Goal: Book appointment/travel/reservation

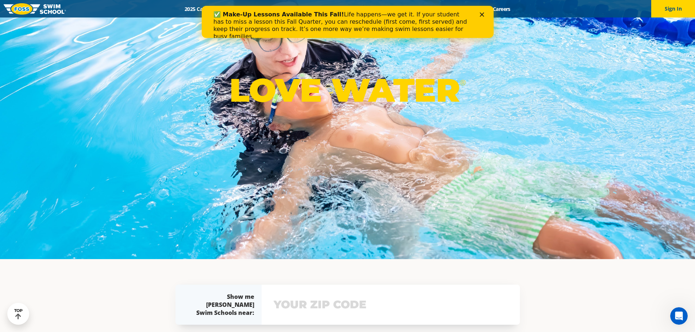
click at [479, 15] on icon "Close" at bounding box center [481, 14] width 4 height 4
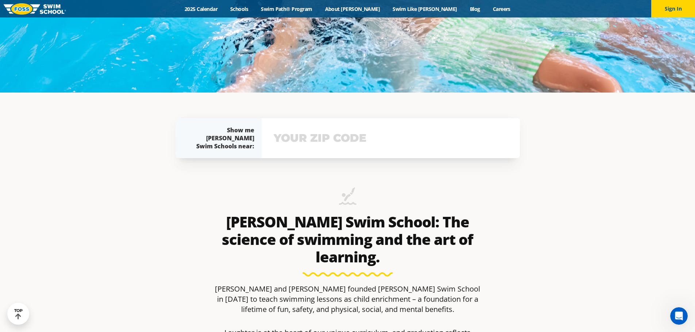
scroll to position [328, 0]
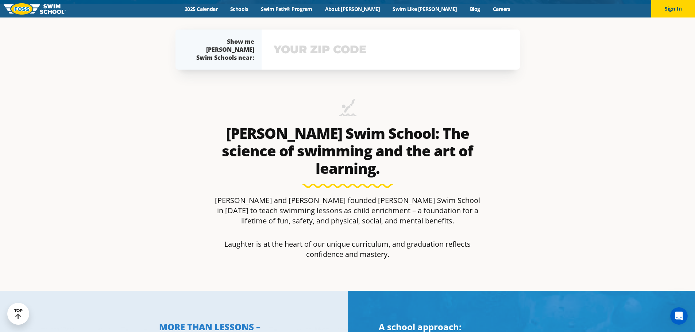
click at [333, 47] on input "text" at bounding box center [391, 49] width 238 height 21
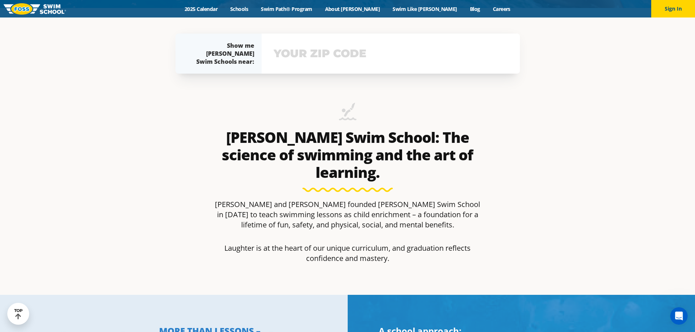
scroll to position [321, 0]
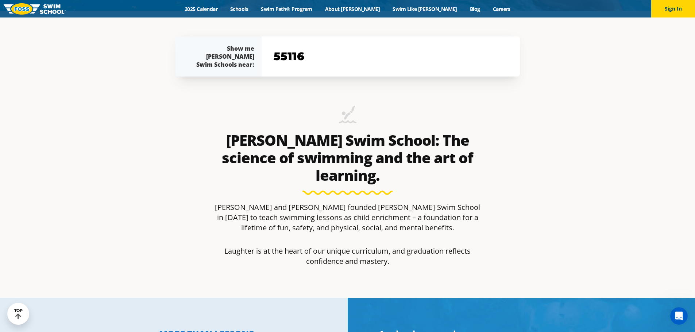
type input "55116"
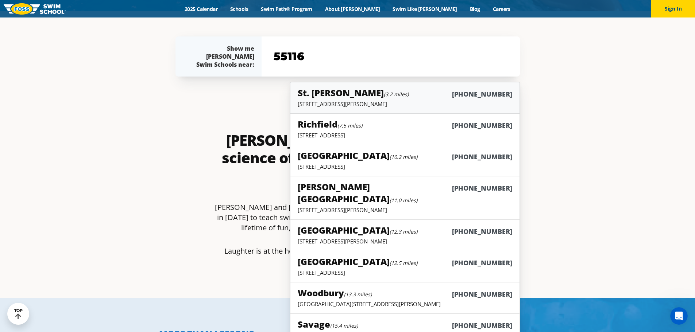
click at [359, 99] on div "St. Paul (3.2 miles) (651) 646-7946" at bounding box center [405, 93] width 214 height 13
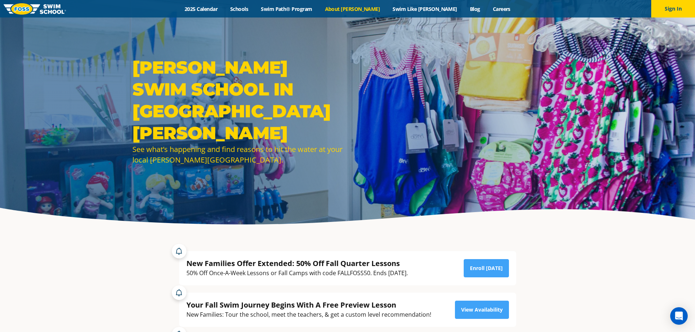
click at [370, 9] on link "About [PERSON_NAME]" at bounding box center [352, 8] width 68 height 7
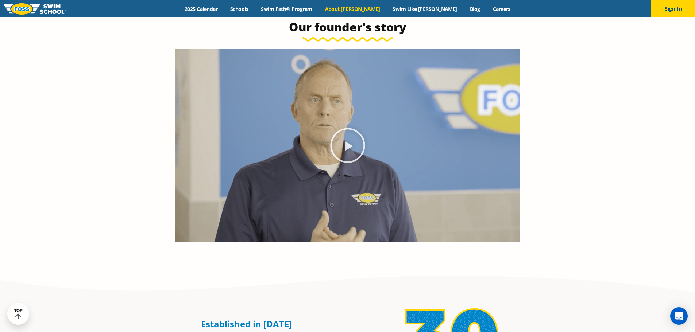
scroll to position [328, 0]
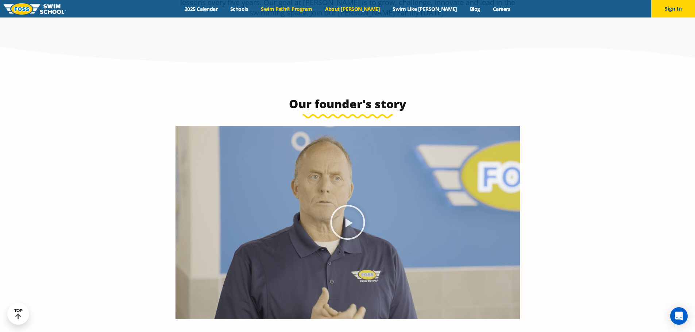
click at [299, 9] on link "Swim Path® Program" at bounding box center [287, 8] width 64 height 7
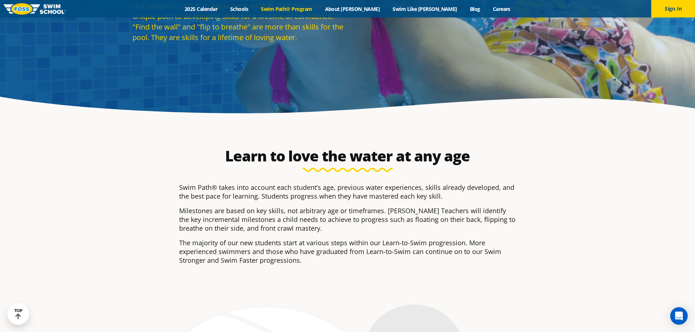
scroll to position [36, 0]
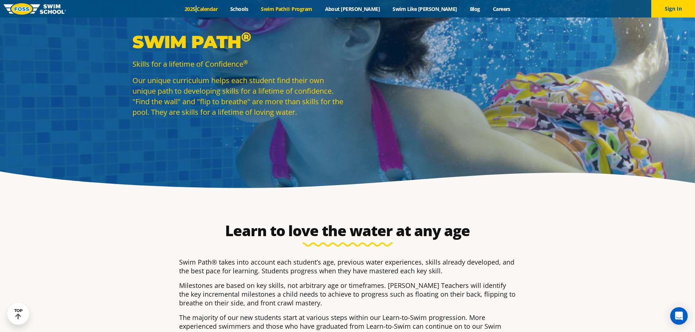
click at [221, 12] on div "Menu 2025 Calendar Schools Swim Path® Program About FOSS Swim Like Regan Blog C…" at bounding box center [347, 9] width 695 height 18
click at [220, 11] on link "2025 Calendar" at bounding box center [201, 8] width 46 height 7
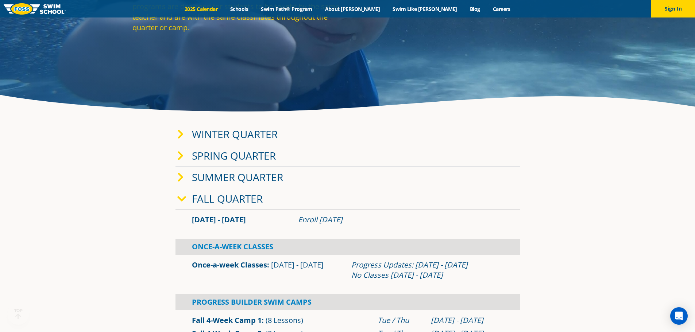
scroll to position [182, 0]
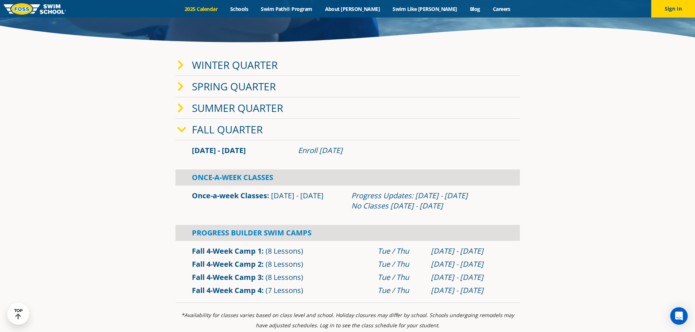
click at [331, 152] on div "Enroll [DATE]" at bounding box center [400, 150] width 205 height 10
click at [200, 69] on link "Winter Quarter" at bounding box center [235, 65] width 86 height 14
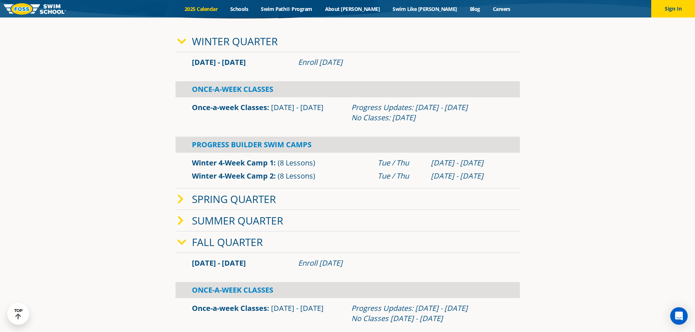
scroll to position [219, 0]
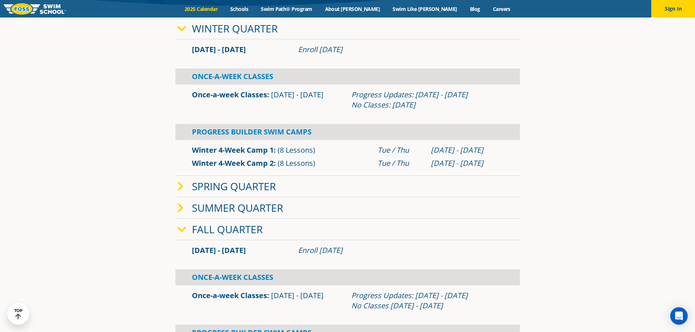
click at [220, 96] on link "Once-a-week Classes" at bounding box center [229, 95] width 75 height 10
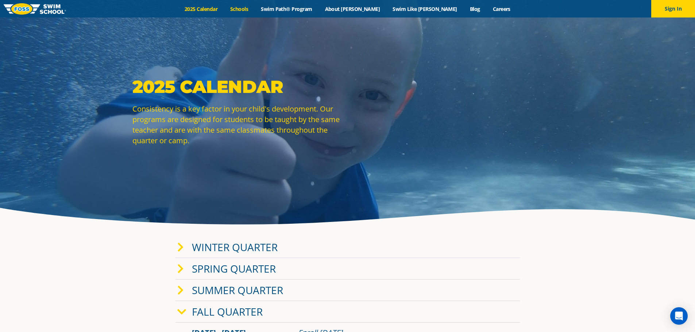
click at [255, 10] on link "Schools" at bounding box center [239, 8] width 31 height 7
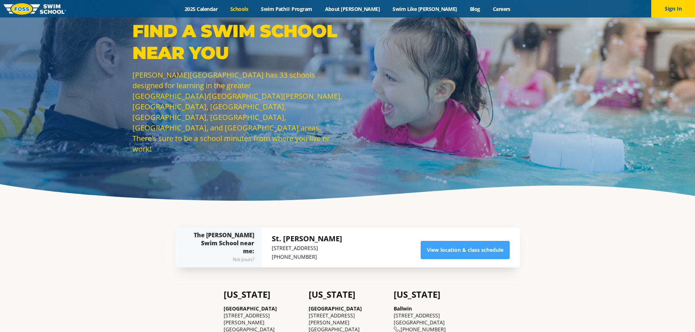
scroll to position [36, 0]
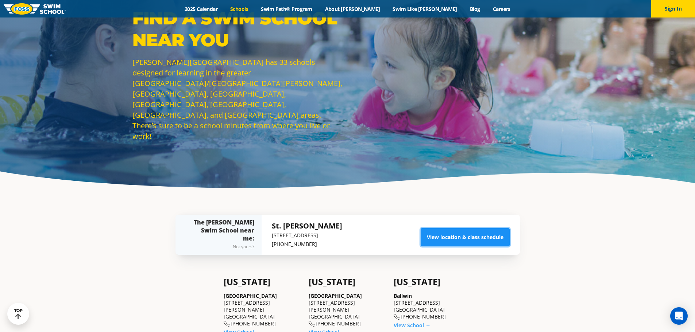
click at [472, 240] on link "View location & class schedule" at bounding box center [464, 237] width 89 height 18
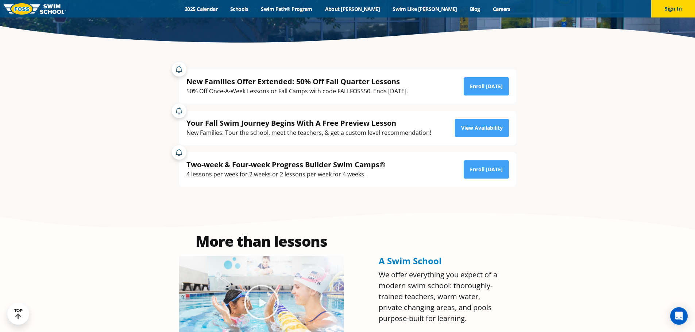
scroll to position [182, 0]
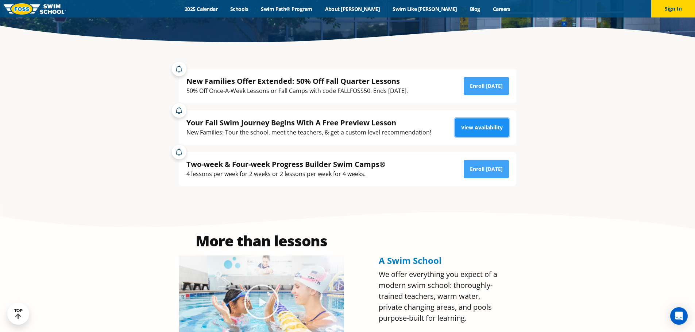
click at [490, 128] on link "View Availability" at bounding box center [482, 128] width 54 height 18
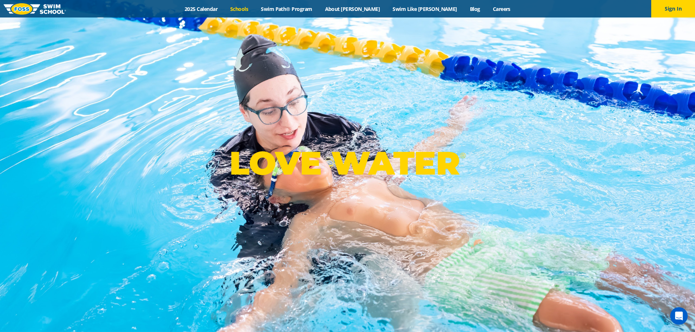
click at [255, 9] on link "Schools" at bounding box center [239, 8] width 31 height 7
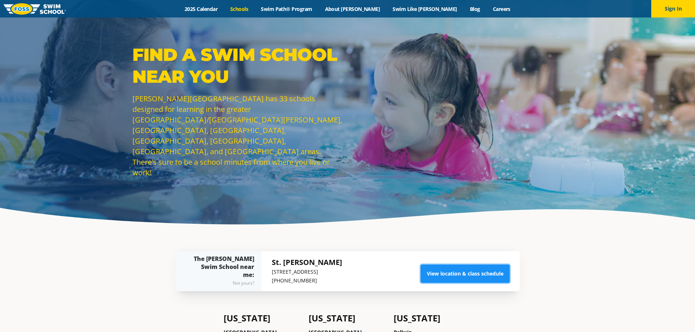
click at [457, 275] on link "View location & class schedule" at bounding box center [464, 274] width 89 height 18
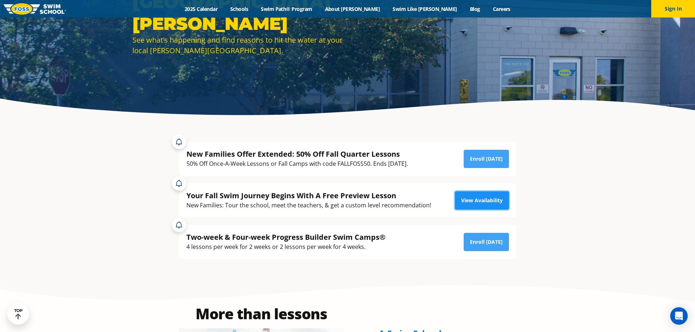
click at [485, 200] on link "View Availability" at bounding box center [482, 200] width 54 height 18
